Goal: Task Accomplishment & Management: Manage account settings

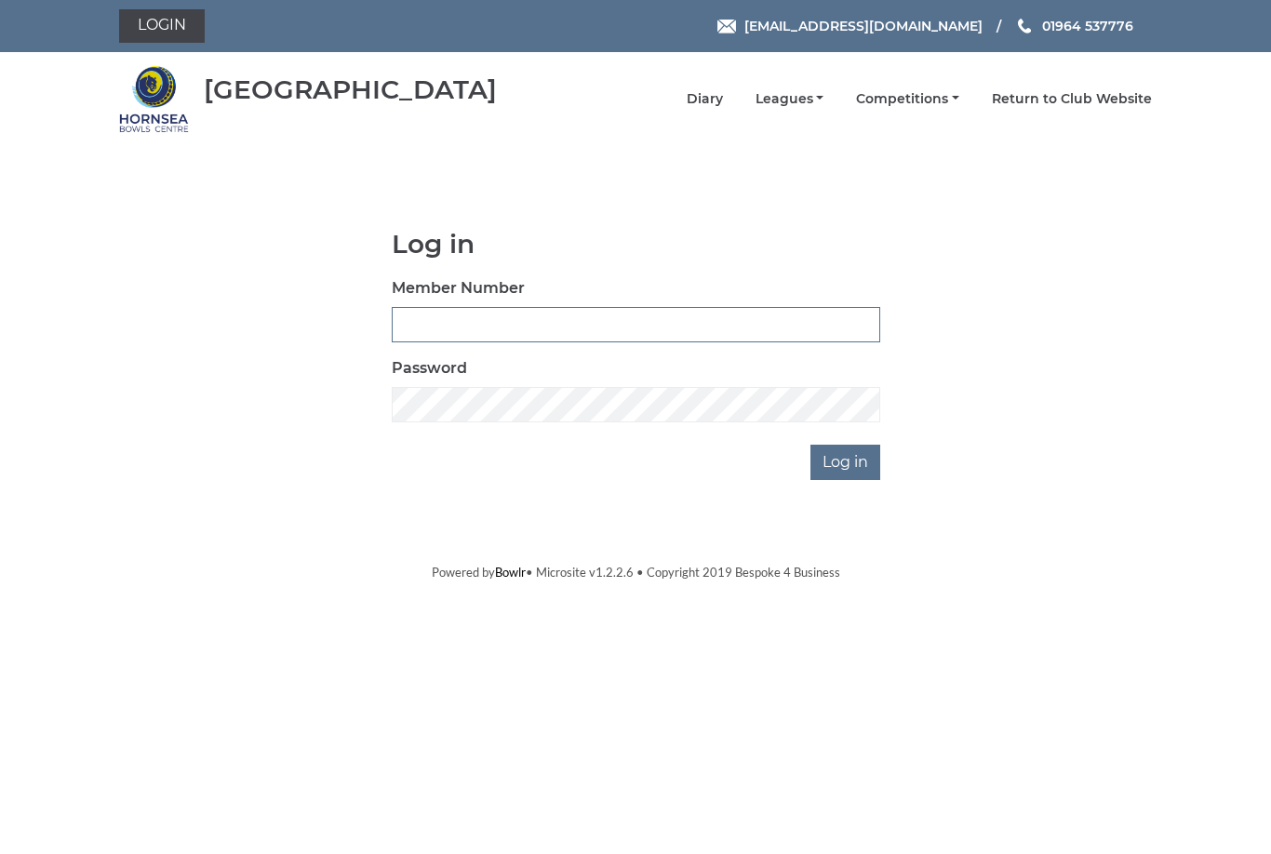
type input "1110"
click at [847, 462] on input "Log in" at bounding box center [846, 462] width 70 height 35
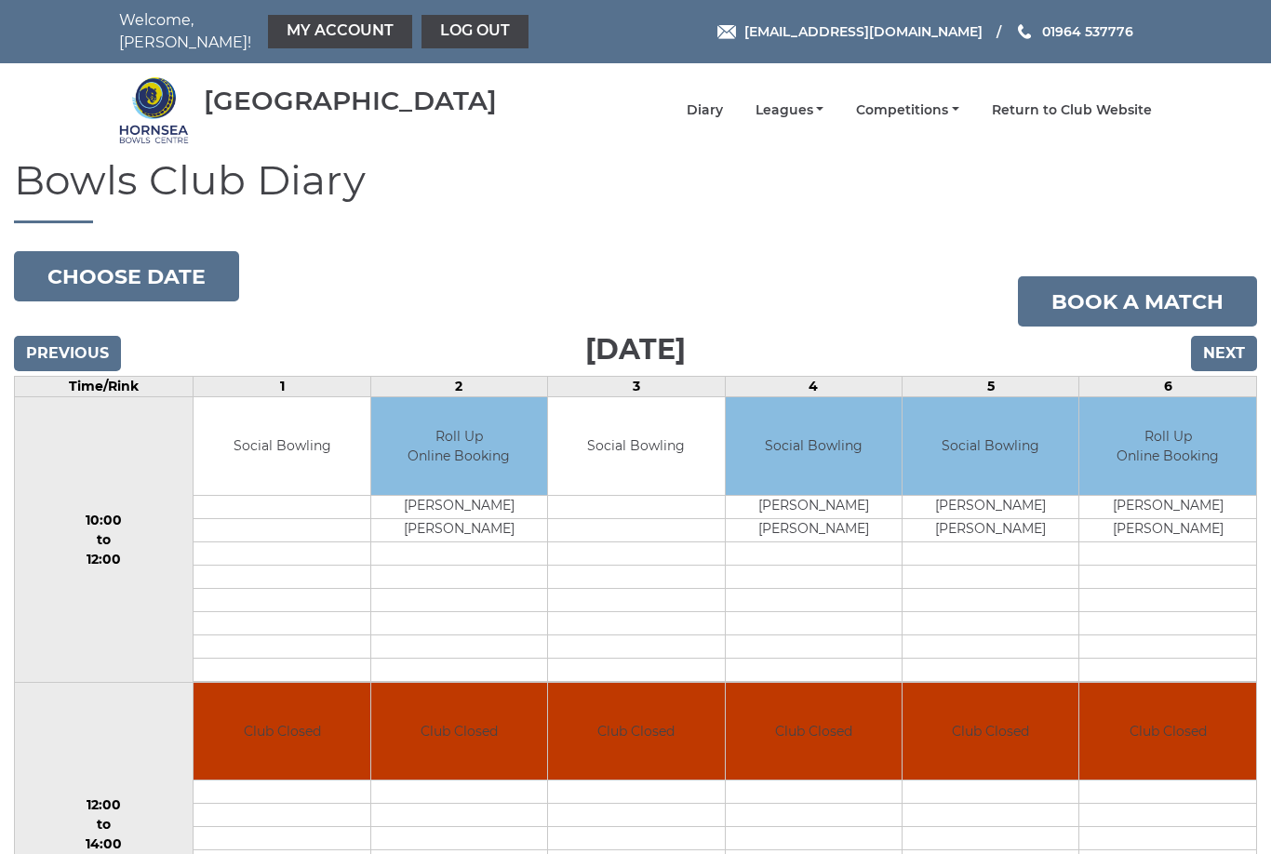
click at [343, 27] on link "My Account" at bounding box center [340, 32] width 144 height 34
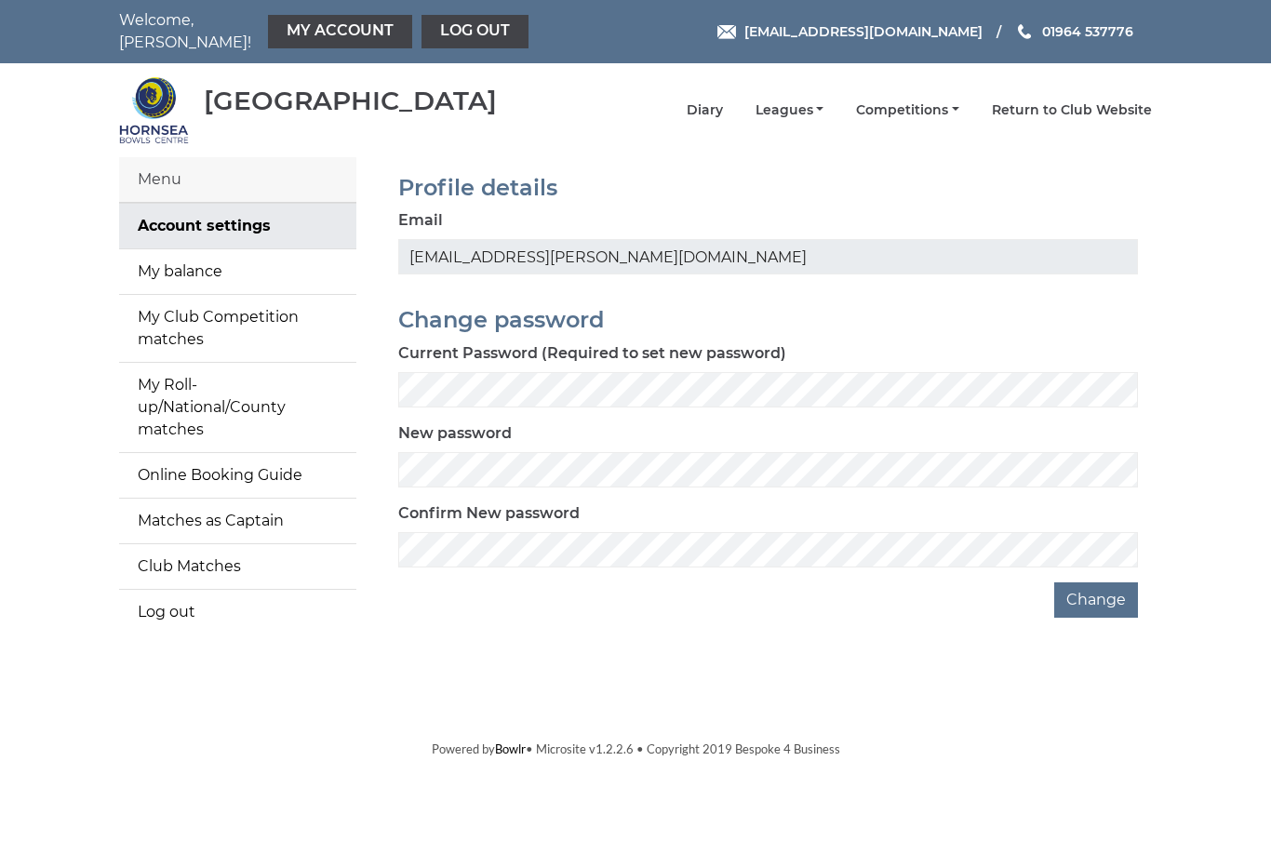
click at [204, 263] on link "My balance" at bounding box center [237, 271] width 237 height 45
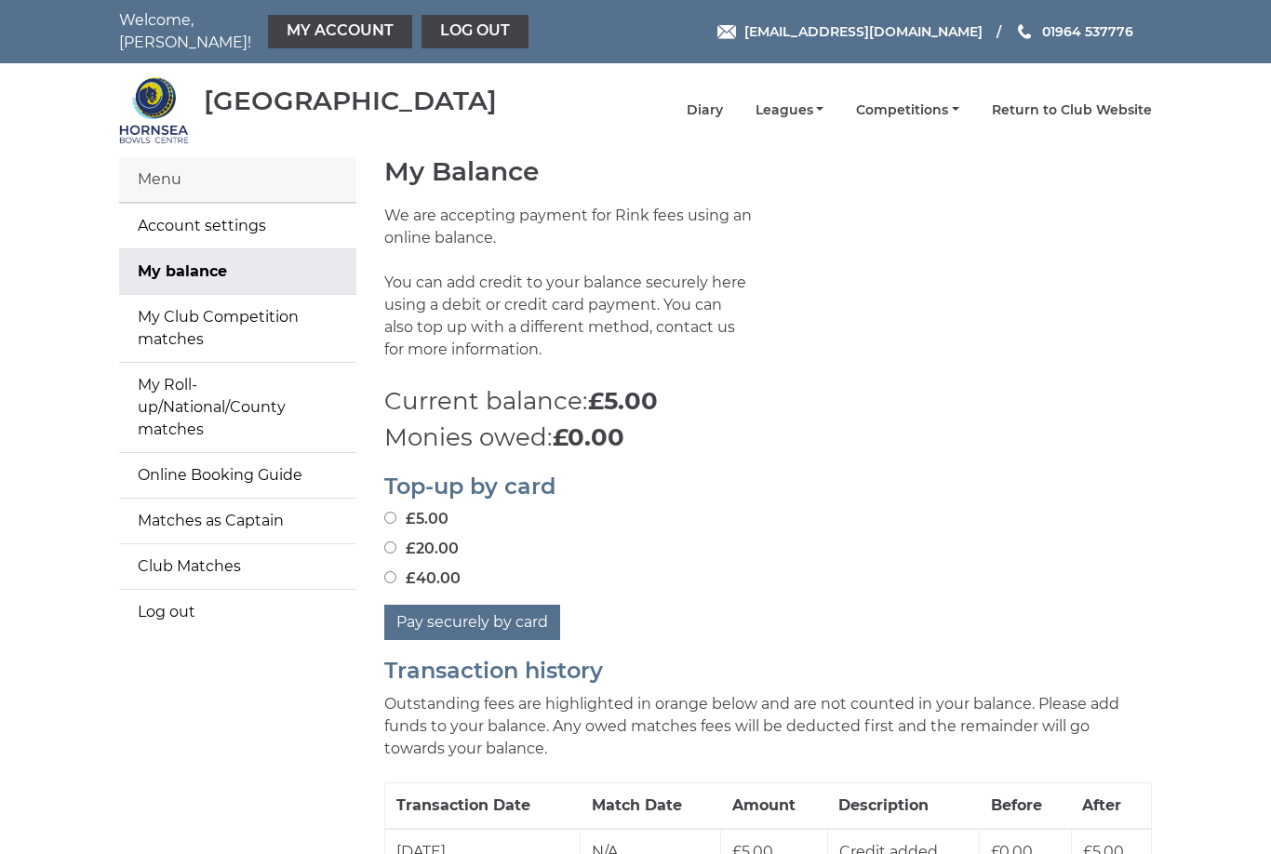
click at [395, 512] on input "£5.00" at bounding box center [390, 518] width 12 height 12
radio input "true"
click at [508, 608] on button "Pay securely by card" at bounding box center [472, 622] width 176 height 35
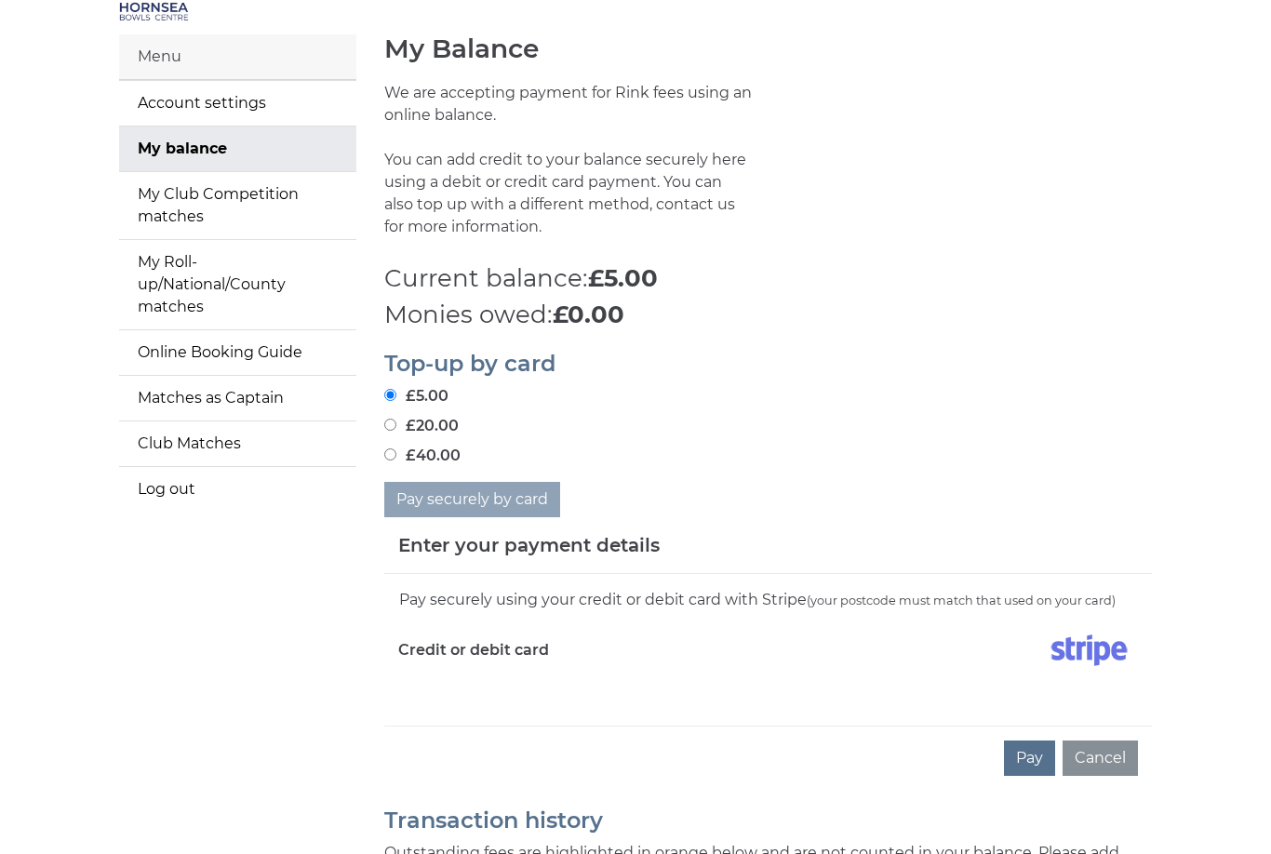
scroll to position [127, 0]
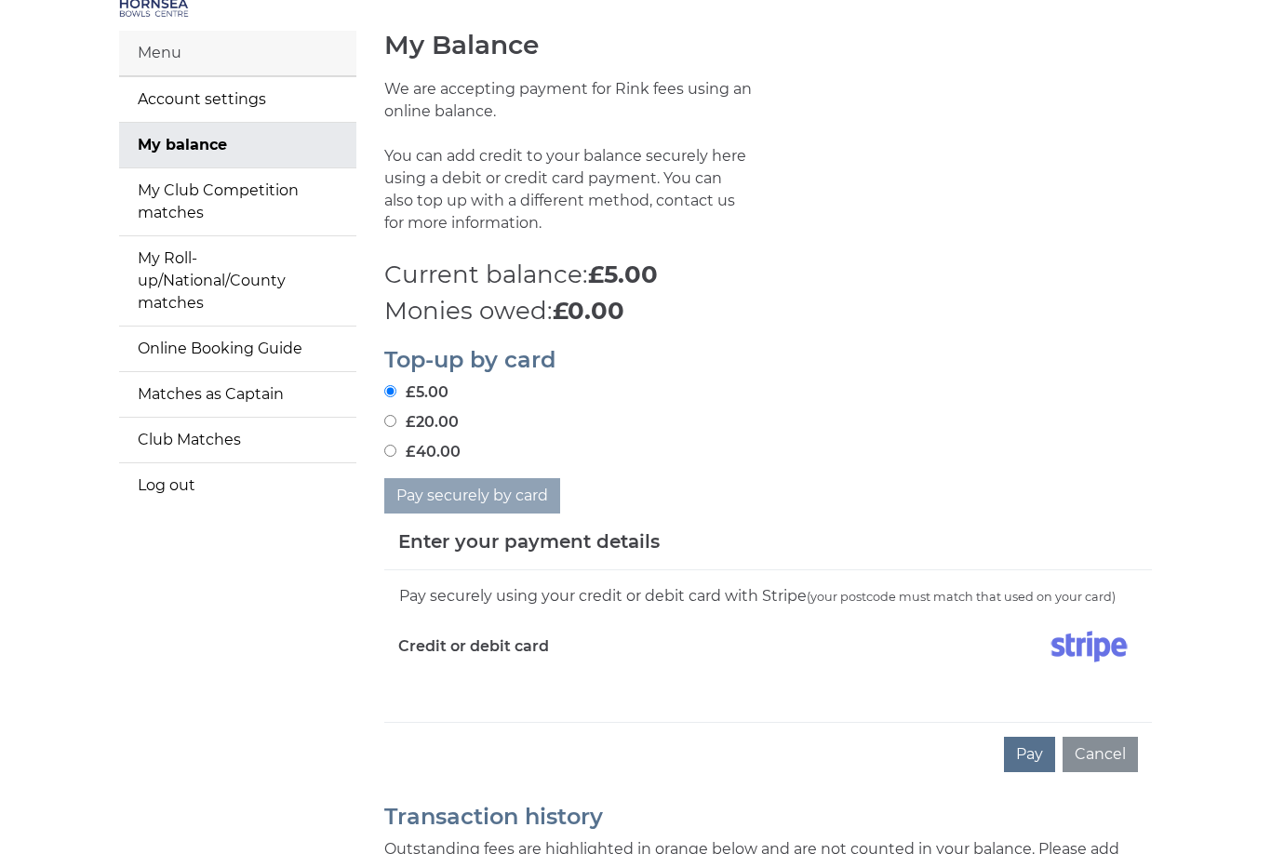
click at [1043, 741] on button "Pay" at bounding box center [1029, 754] width 51 height 35
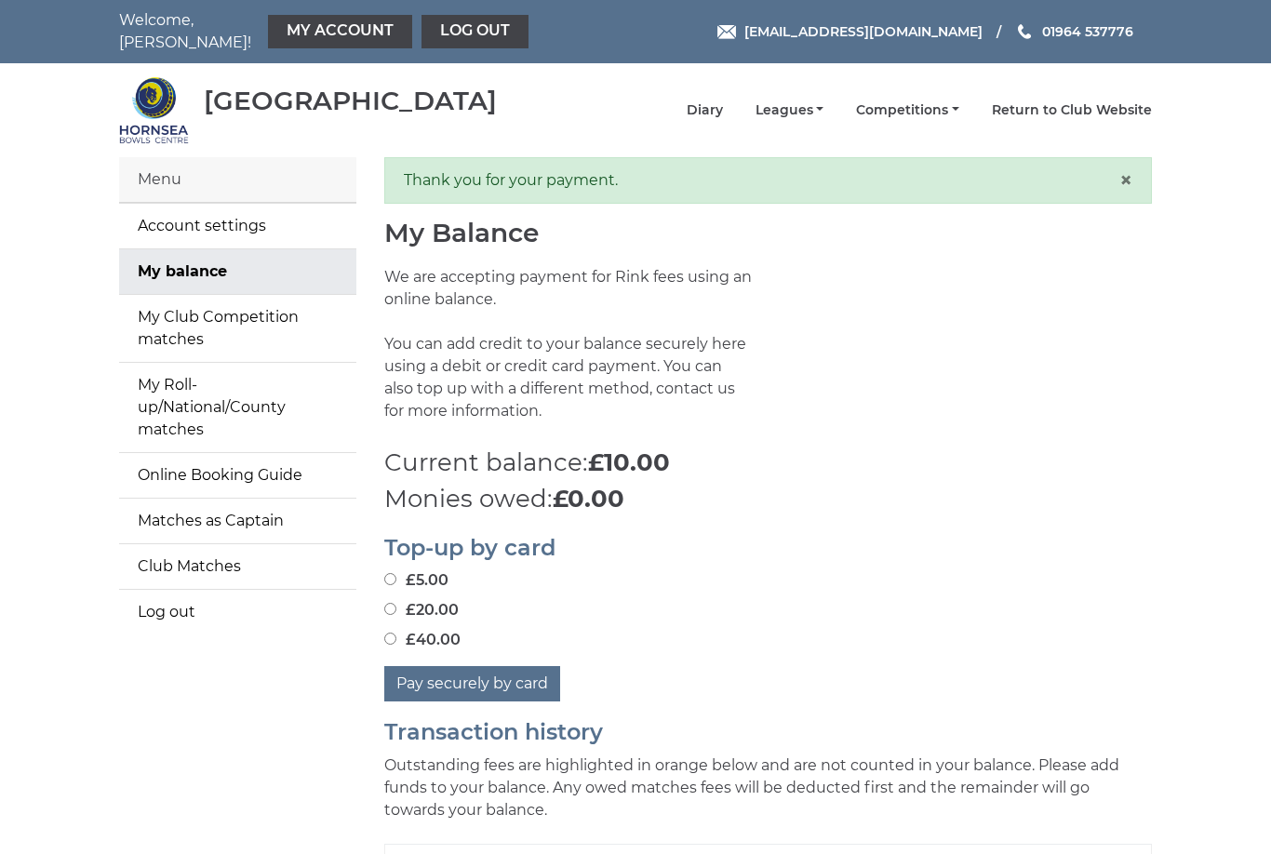
click at [460, 29] on link "Log out" at bounding box center [475, 32] width 107 height 34
